Goal: Information Seeking & Learning: Learn about a topic

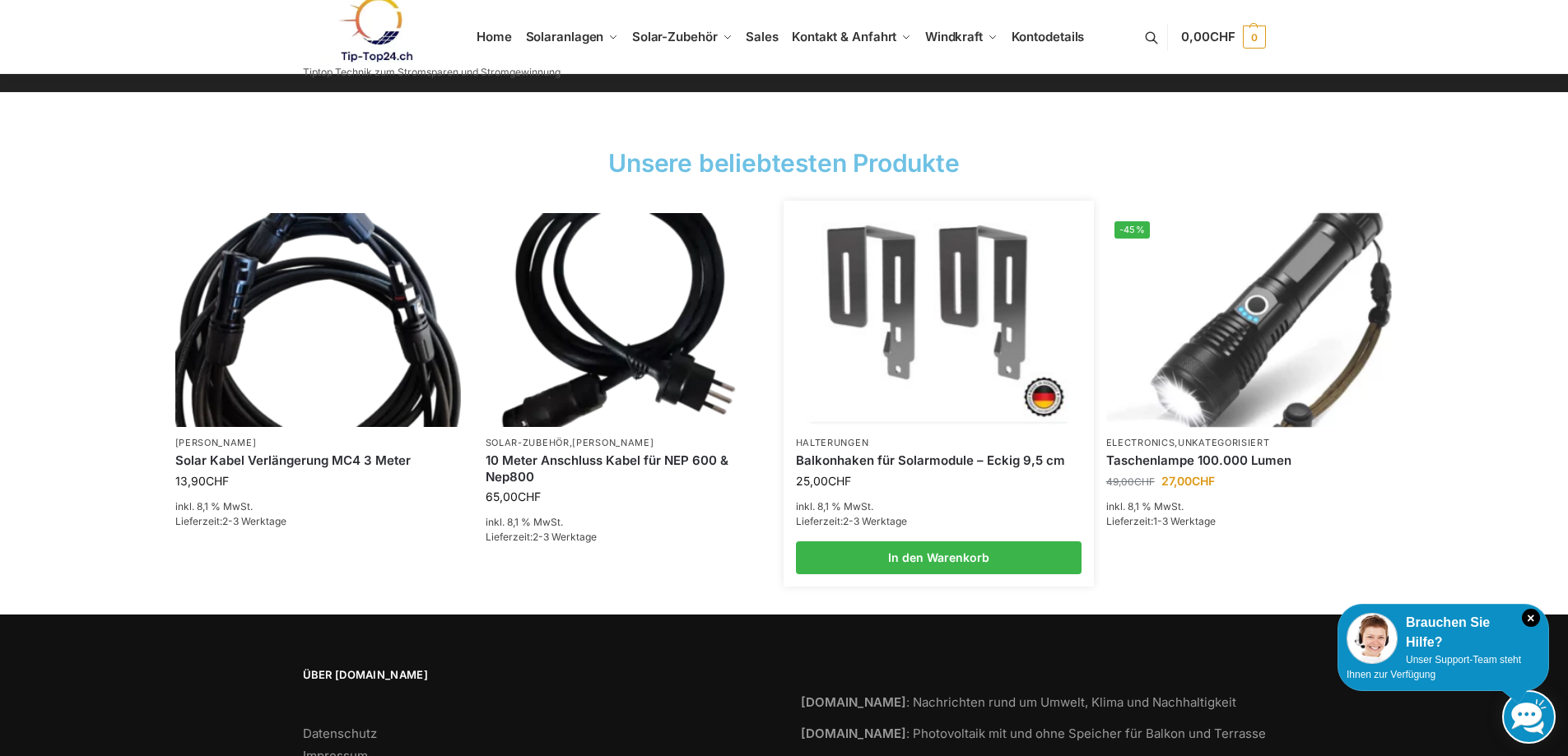
scroll to position [2423, 0]
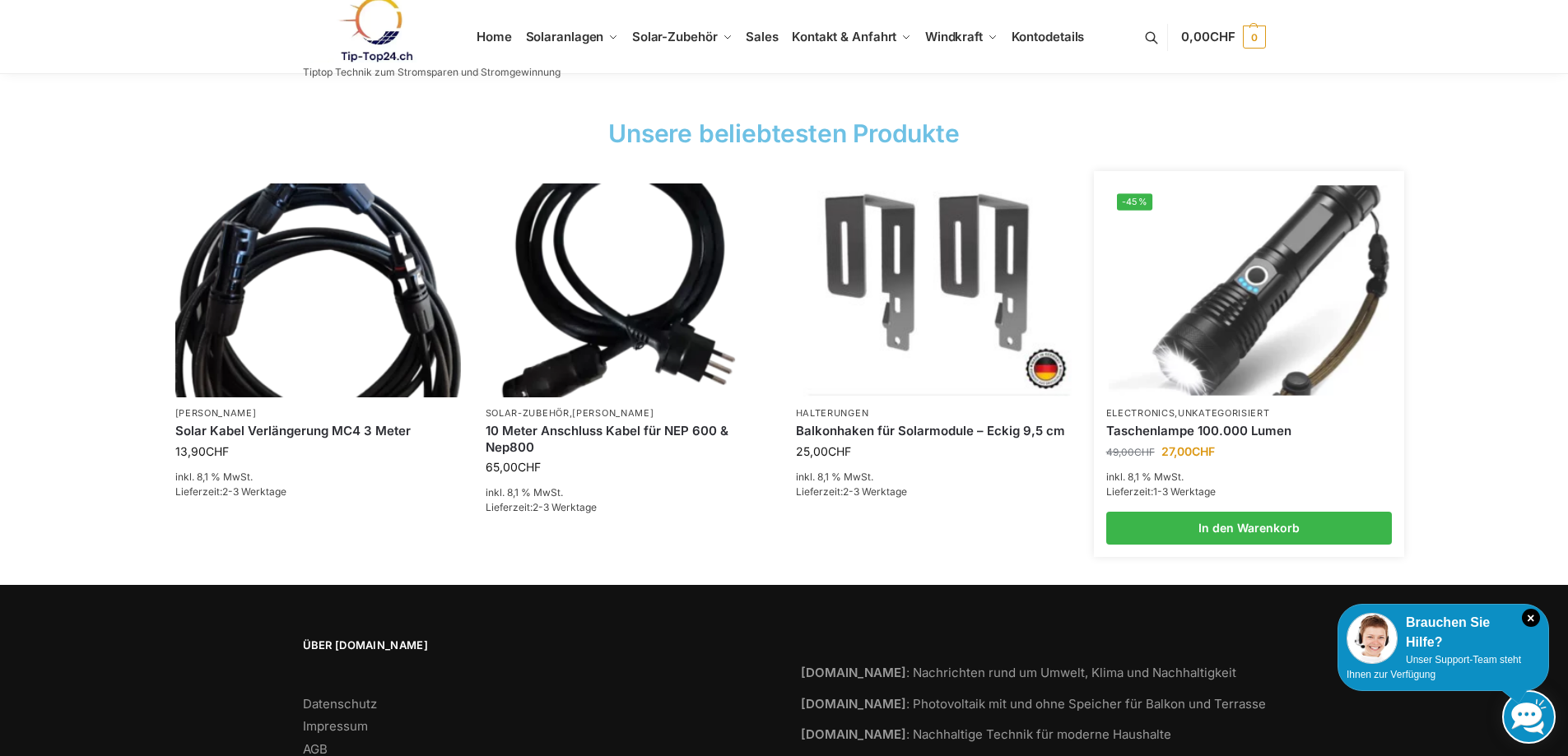
click at [1252, 309] on img at bounding box center [1249, 291] width 281 height 210
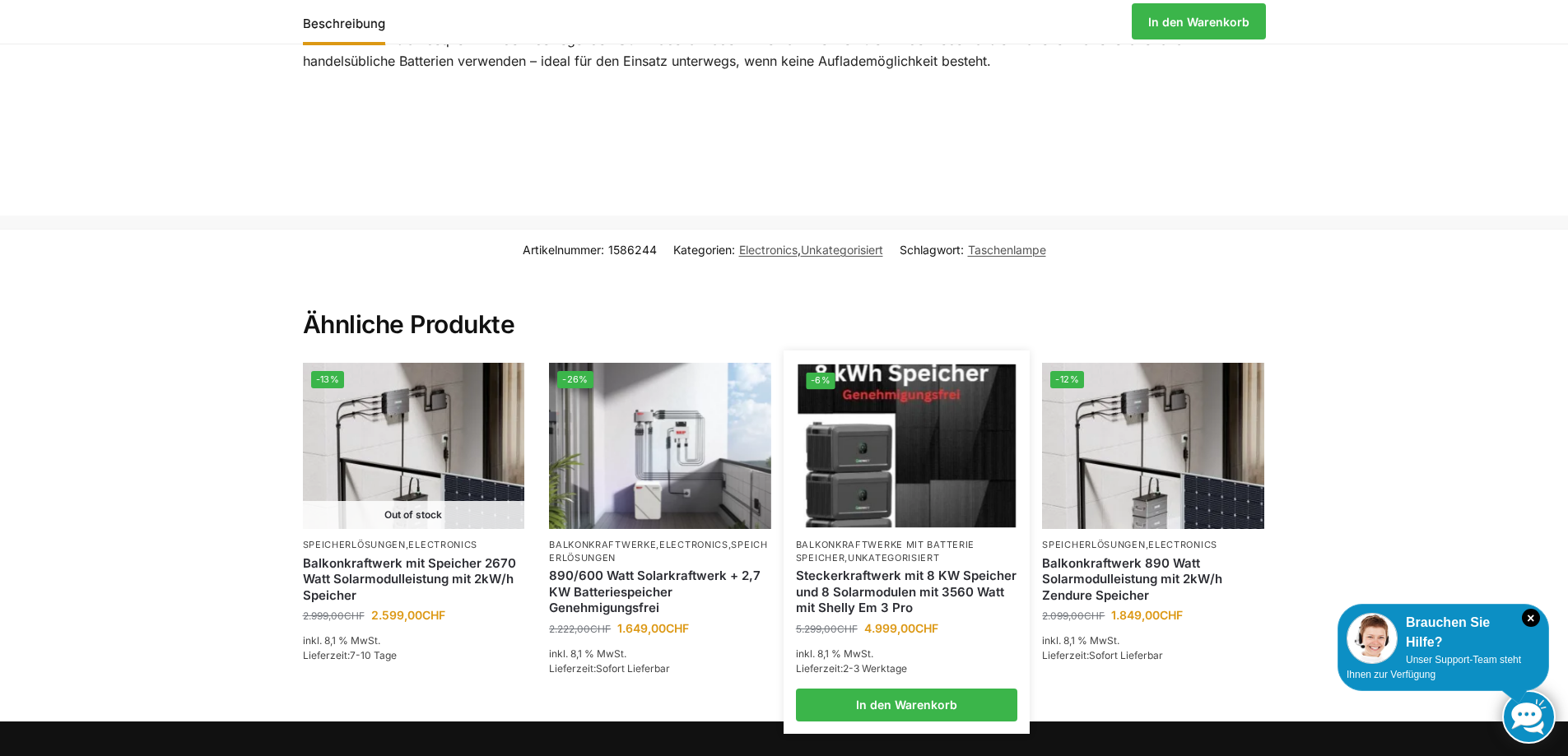
scroll to position [906, 0]
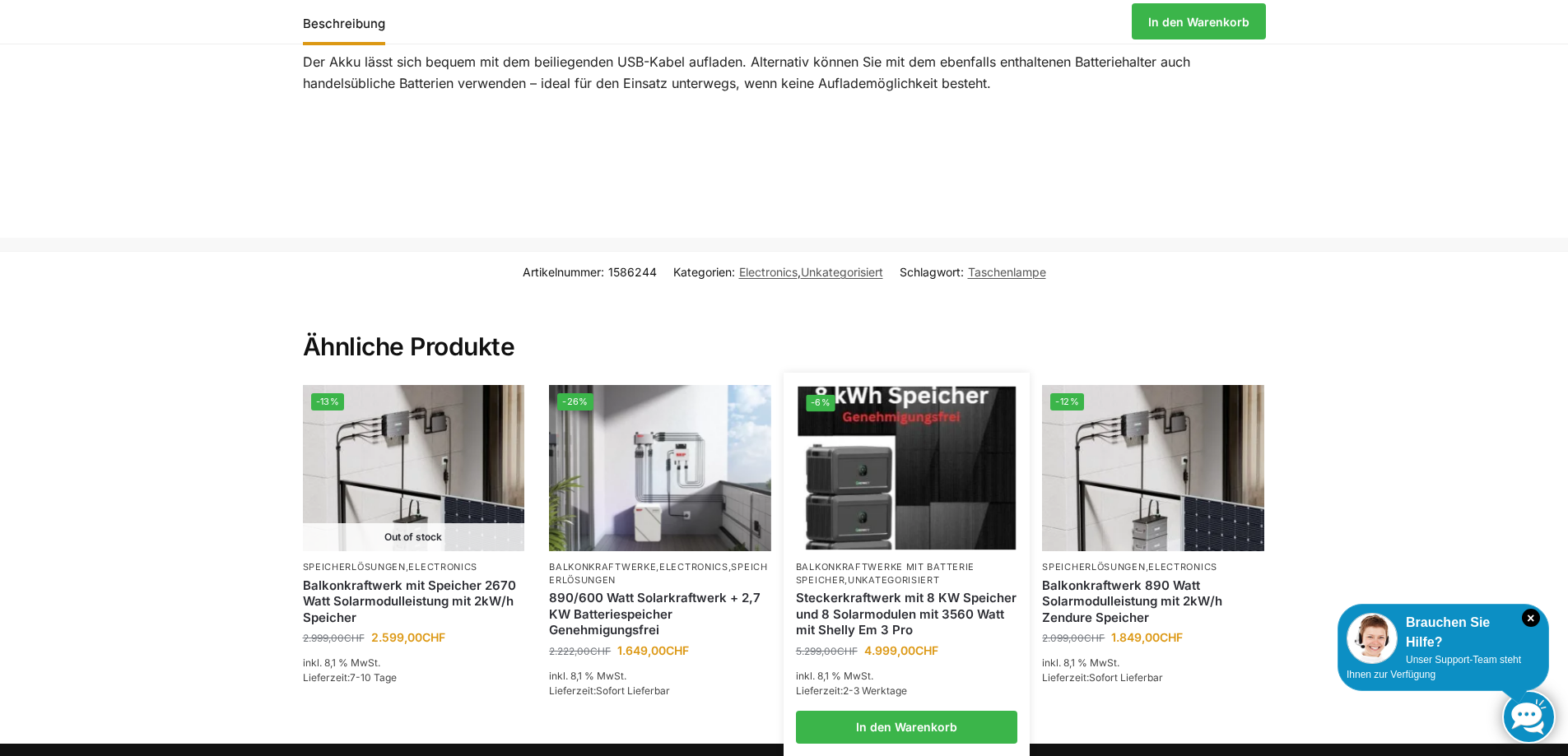
click at [903, 433] on img at bounding box center [907, 468] width 218 height 163
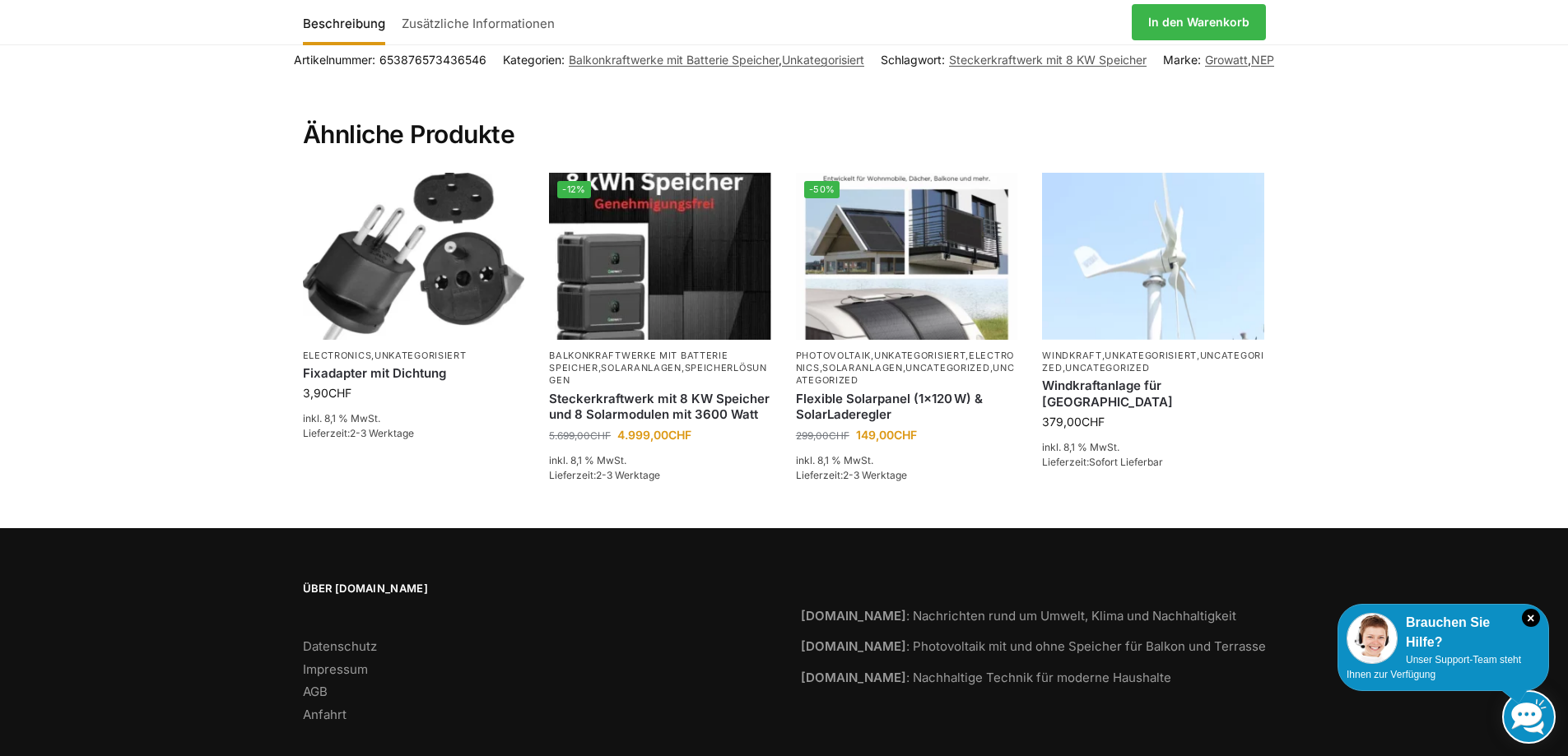
scroll to position [2912, 0]
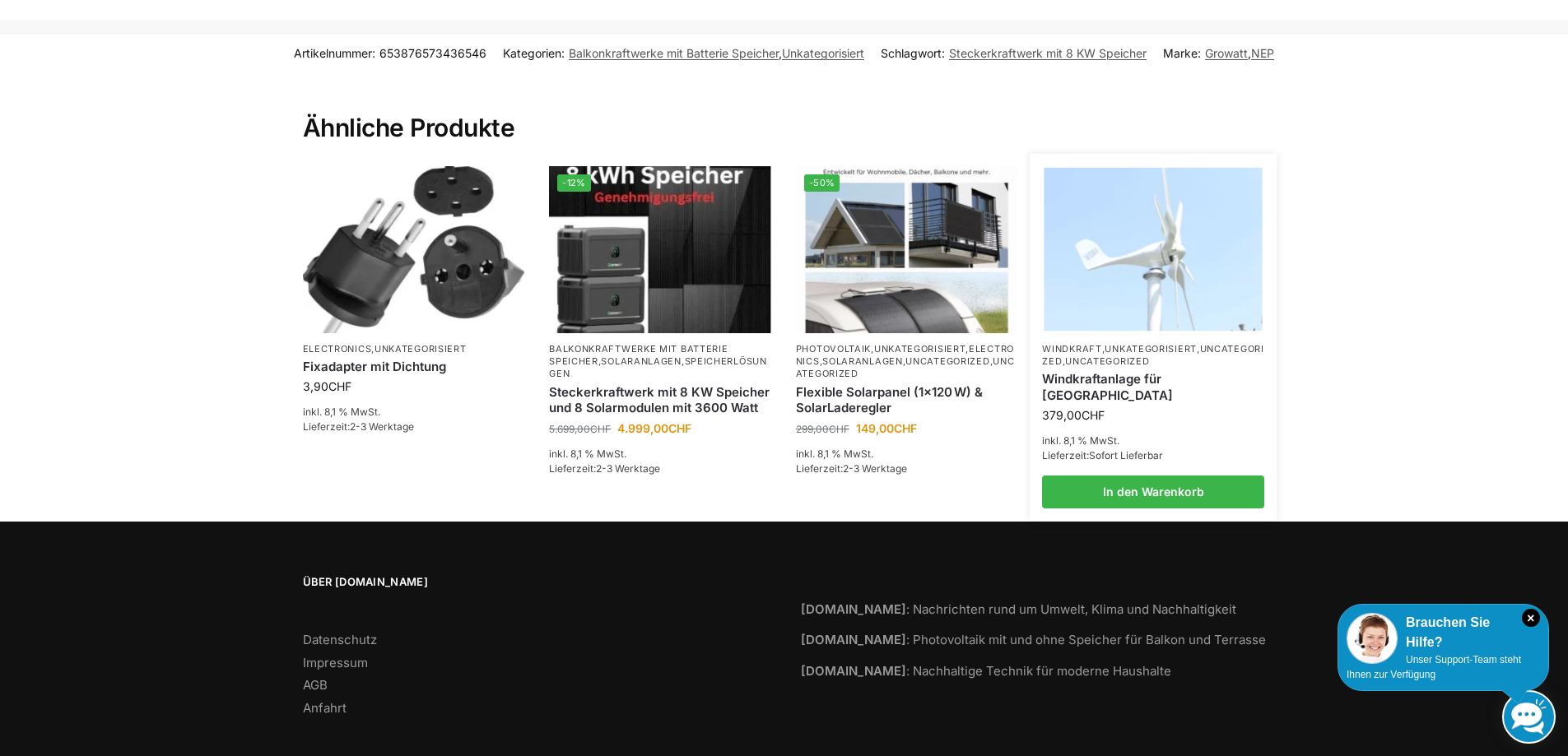
click at [1150, 355] on link "Uncategorized" at bounding box center [1107, 361] width 84 height 11
click at [1167, 251] on img at bounding box center [1153, 249] width 218 height 163
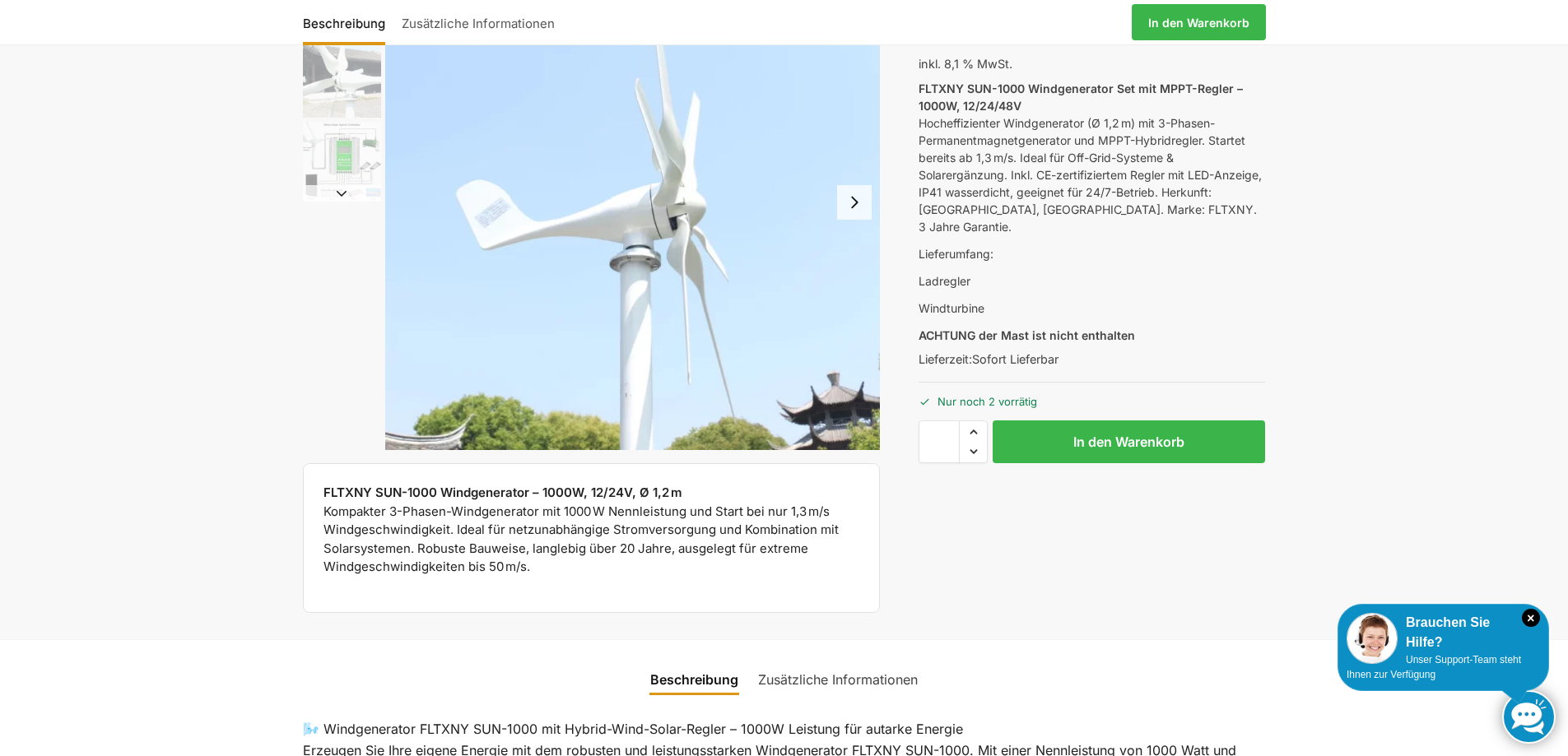
scroll to position [82, 0]
